Goal: Navigation & Orientation: Find specific page/section

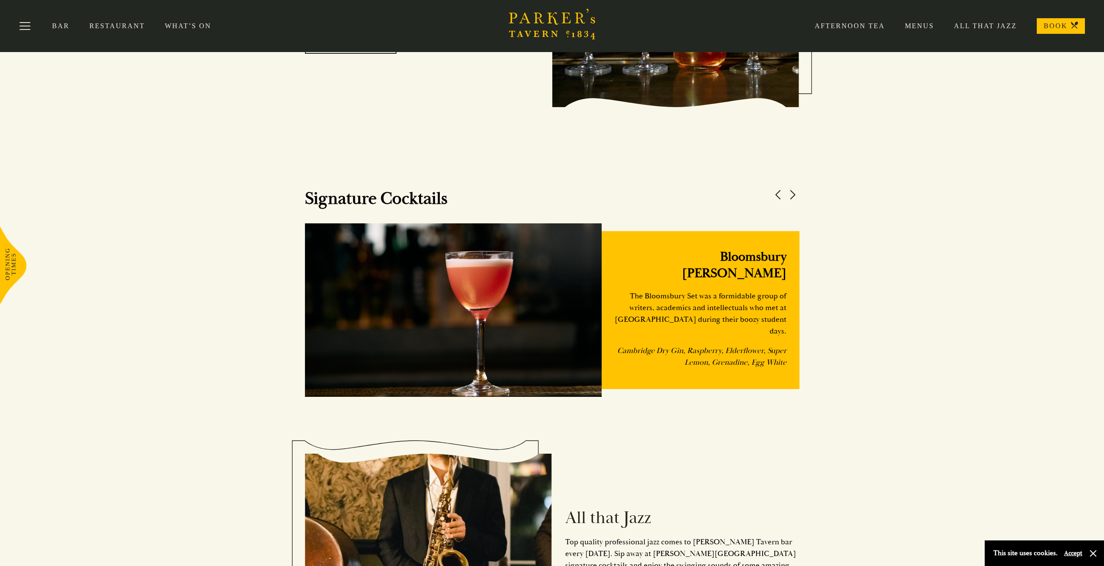
scroll to position [868, 0]
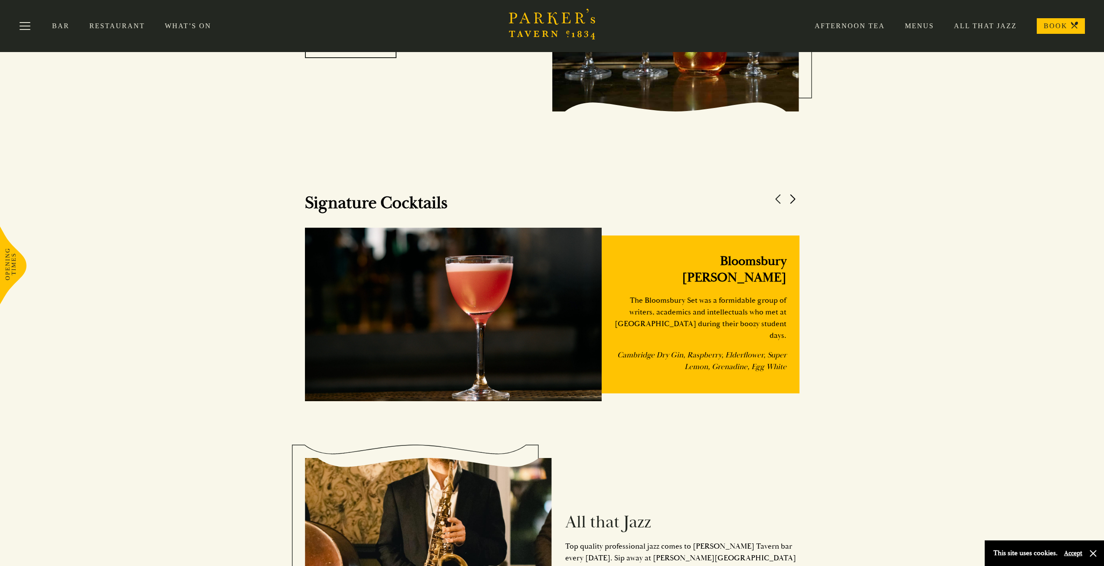
click at [795, 197] on button at bounding box center [793, 199] width 13 height 13
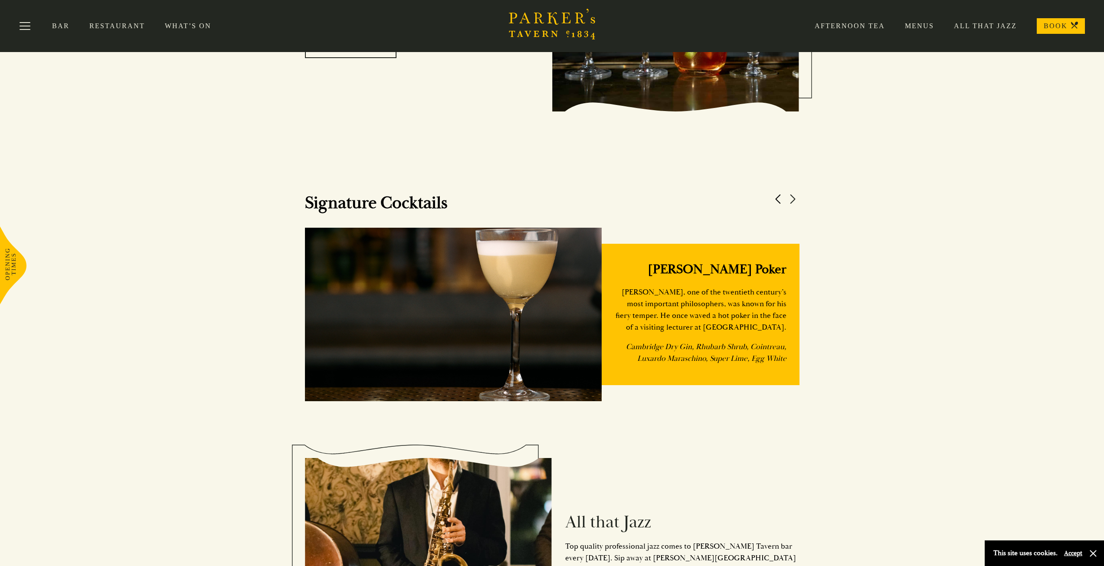
click at [779, 196] on button at bounding box center [778, 199] width 13 height 13
click at [778, 196] on button at bounding box center [778, 199] width 13 height 13
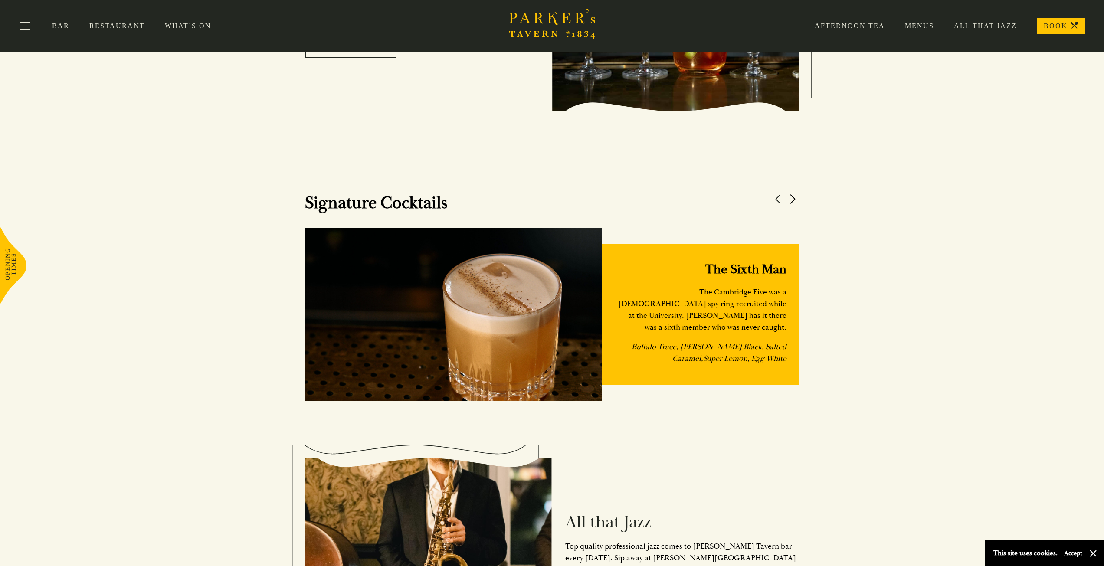
click at [789, 195] on button at bounding box center [793, 199] width 13 height 13
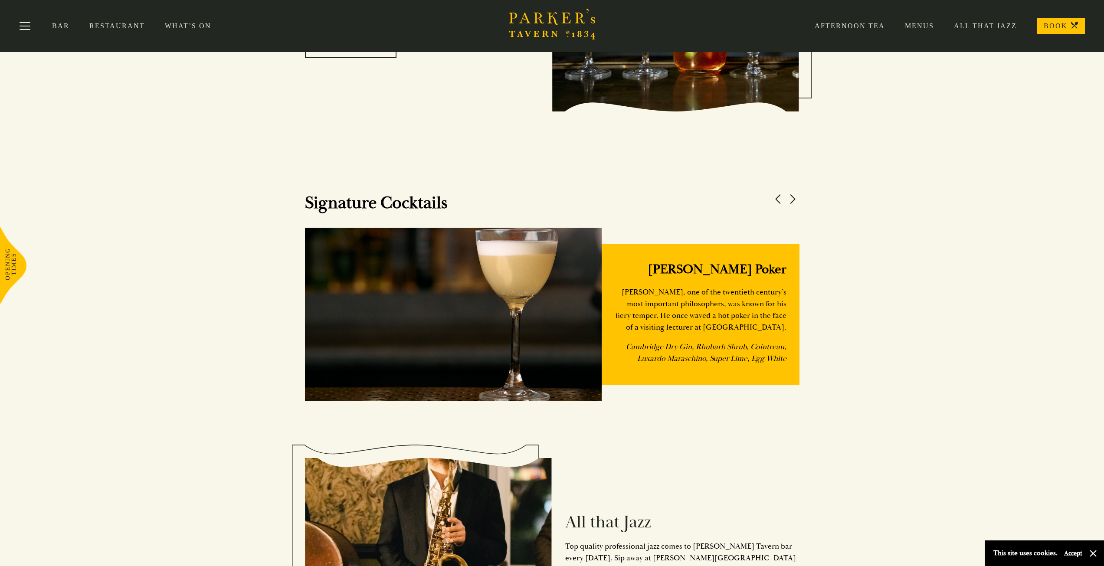
drag, startPoint x: 789, startPoint y: 195, endPoint x: 946, endPoint y: 137, distance: 166.7
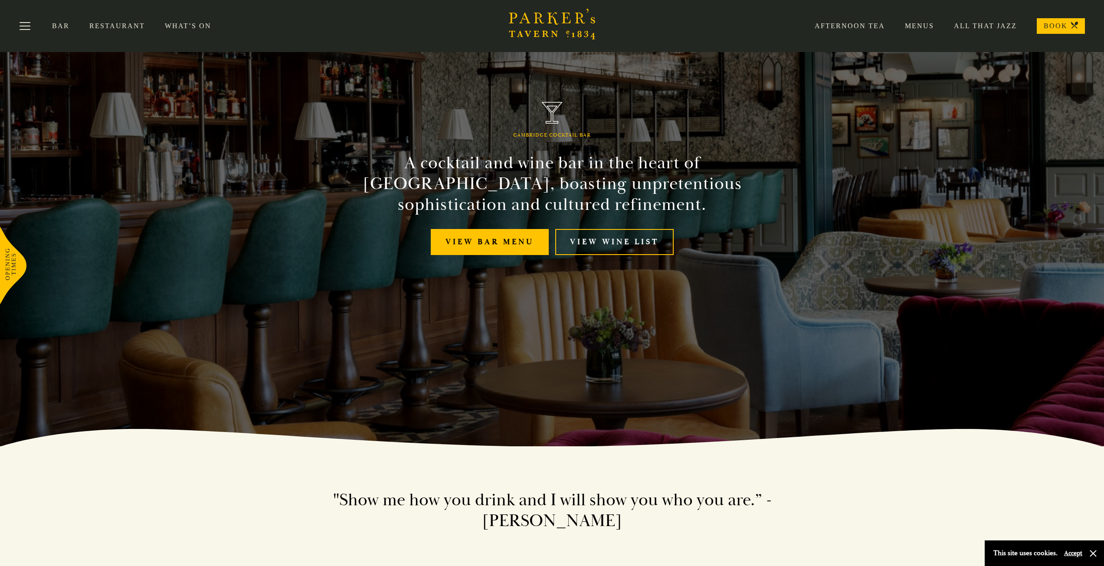
scroll to position [113, 0]
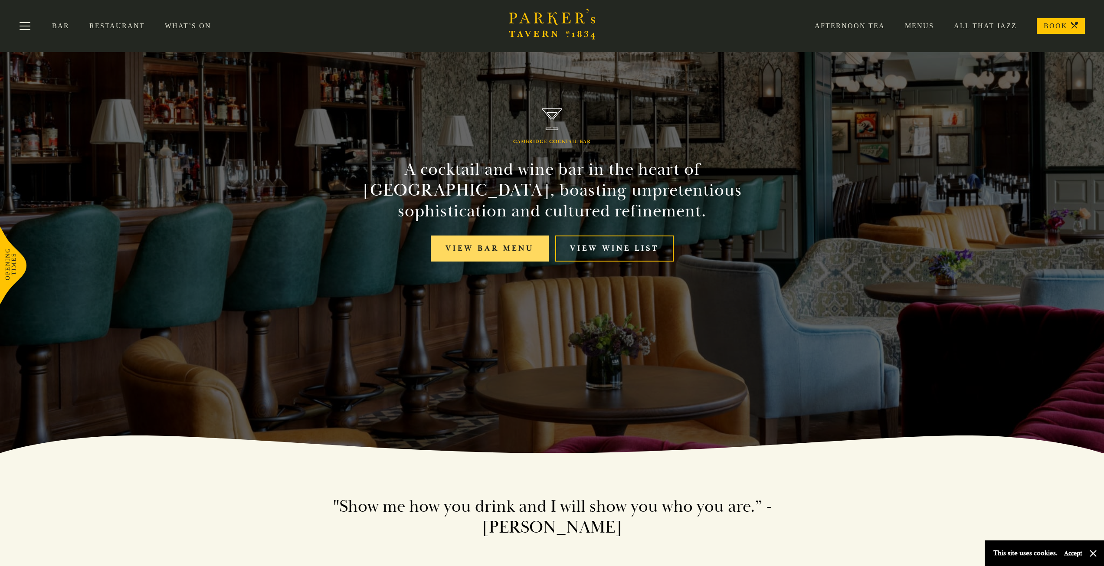
click at [488, 246] on link "View bar menu" at bounding box center [490, 249] width 118 height 26
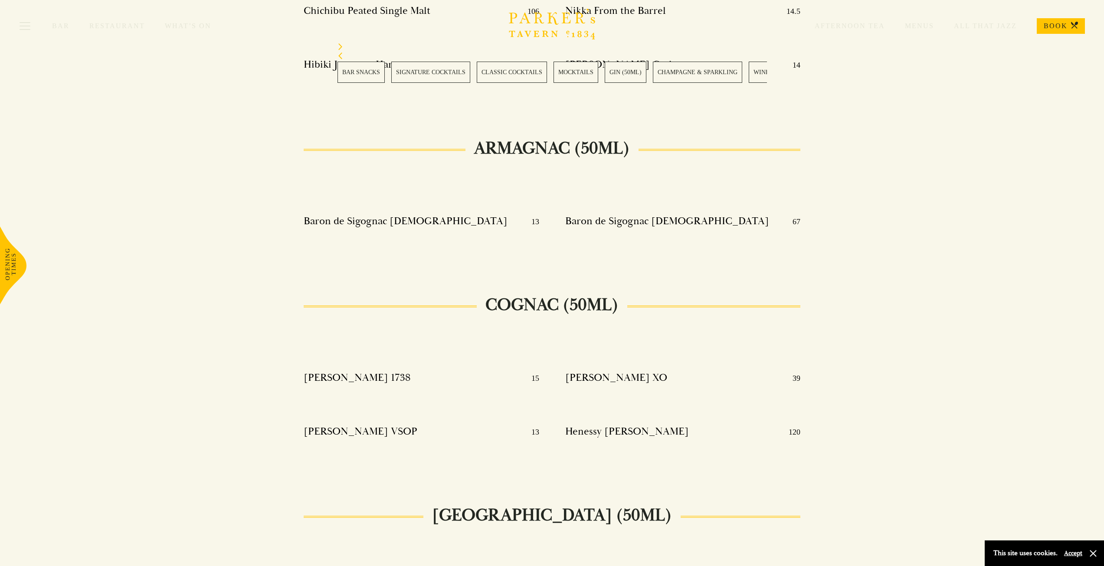
scroll to position [8676, 0]
